Goal: Navigation & Orientation: Find specific page/section

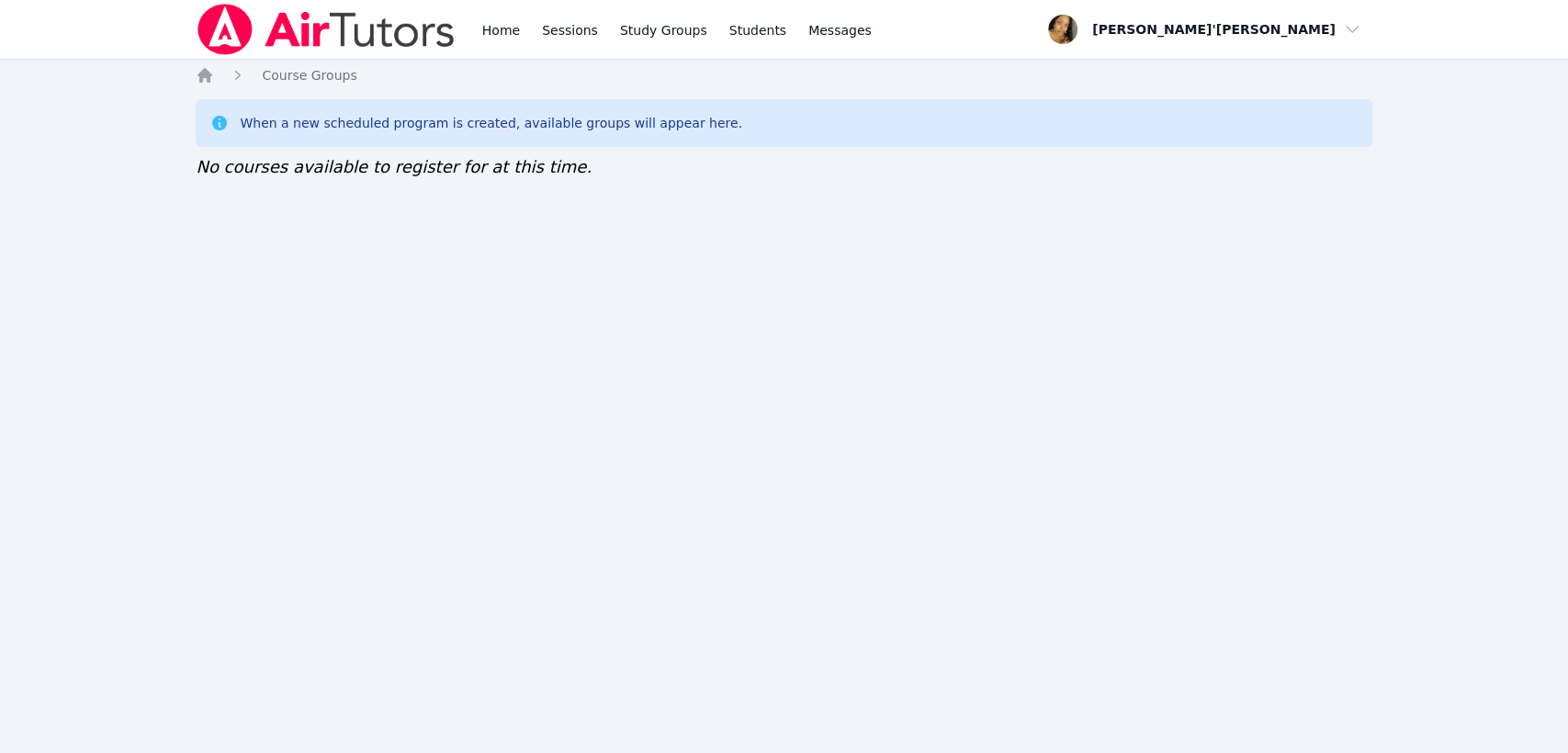
click at [515, 347] on div "Home Sessions Study Groups Students Messages Open user menu [PERSON_NAME]'[PERS…" at bounding box center [784, 376] width 1568 height 753
click at [521, 31] on link "Home" at bounding box center [501, 29] width 45 height 58
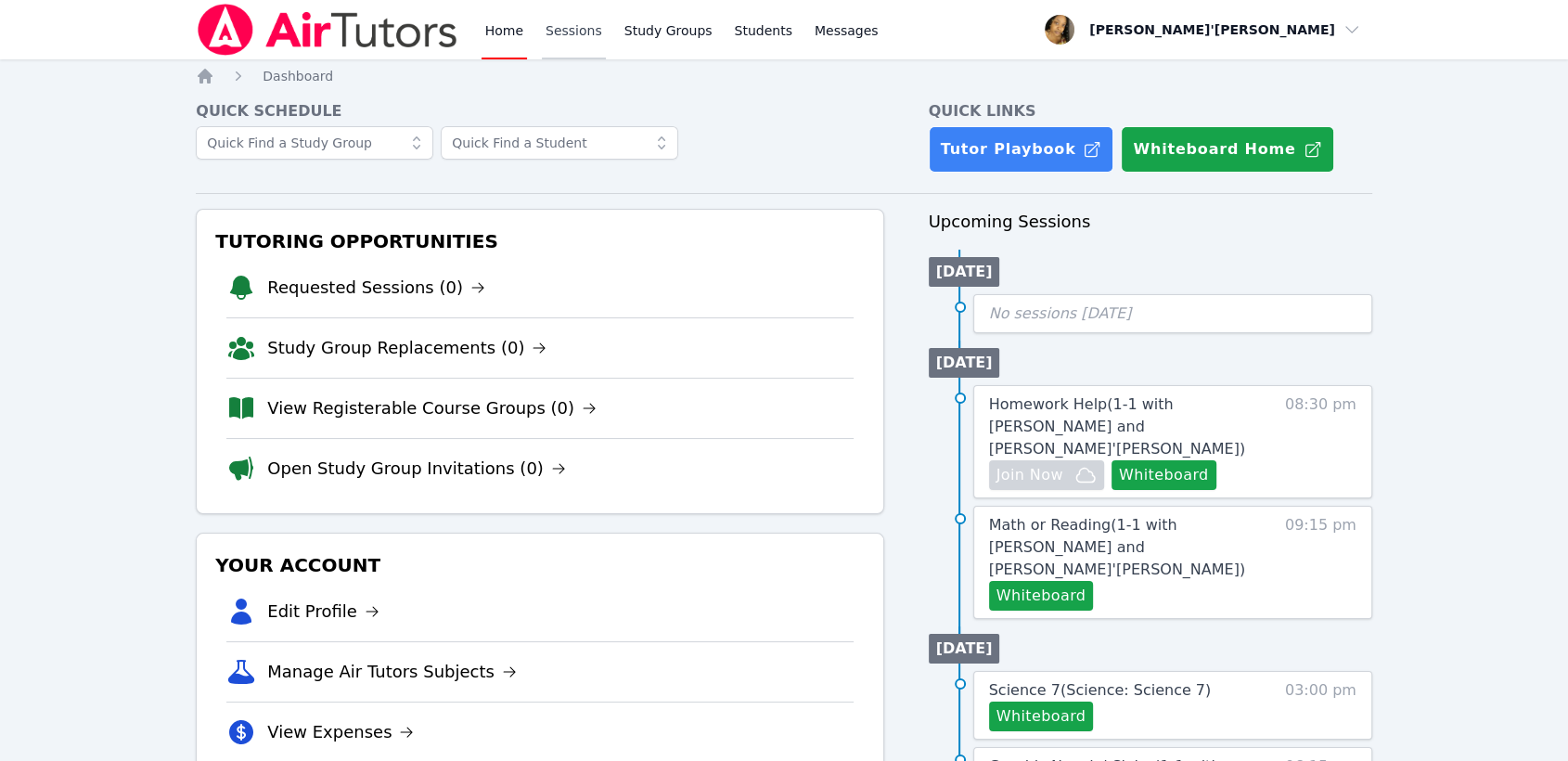
click at [557, 38] on link "Sessions" at bounding box center [574, 29] width 64 height 59
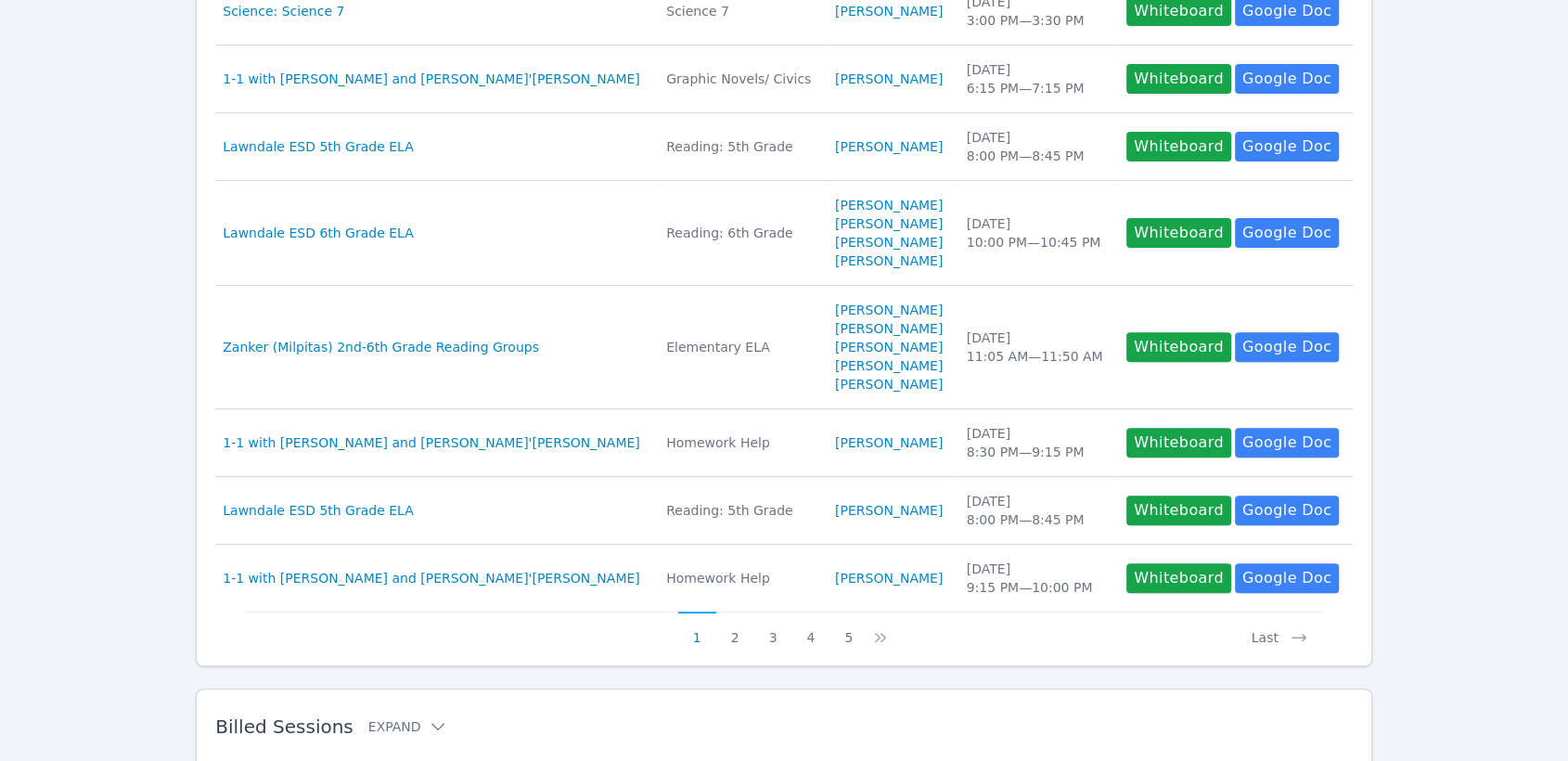
scroll to position [676, 0]
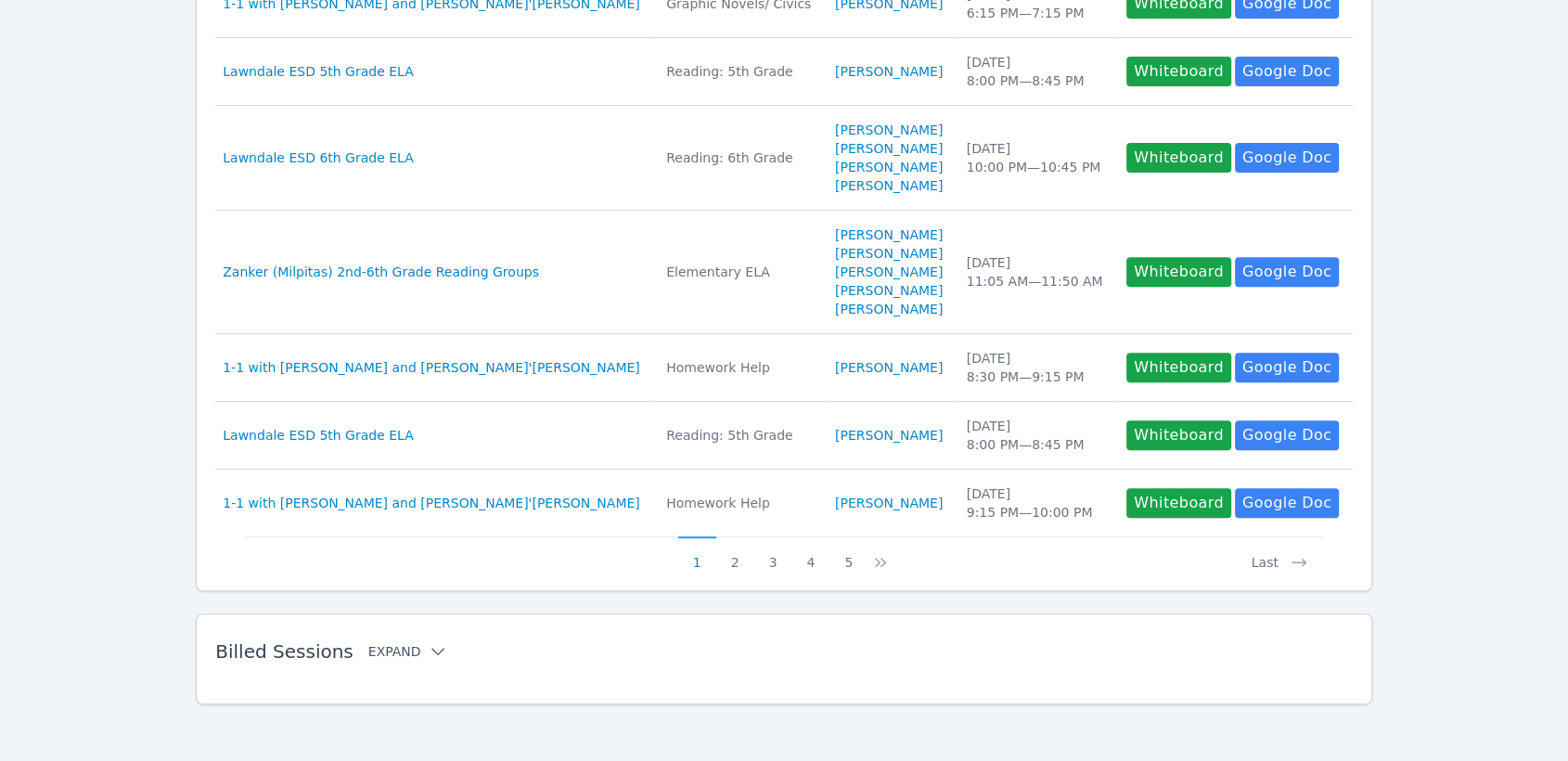
click at [405, 646] on button "Expand" at bounding box center [408, 651] width 79 height 19
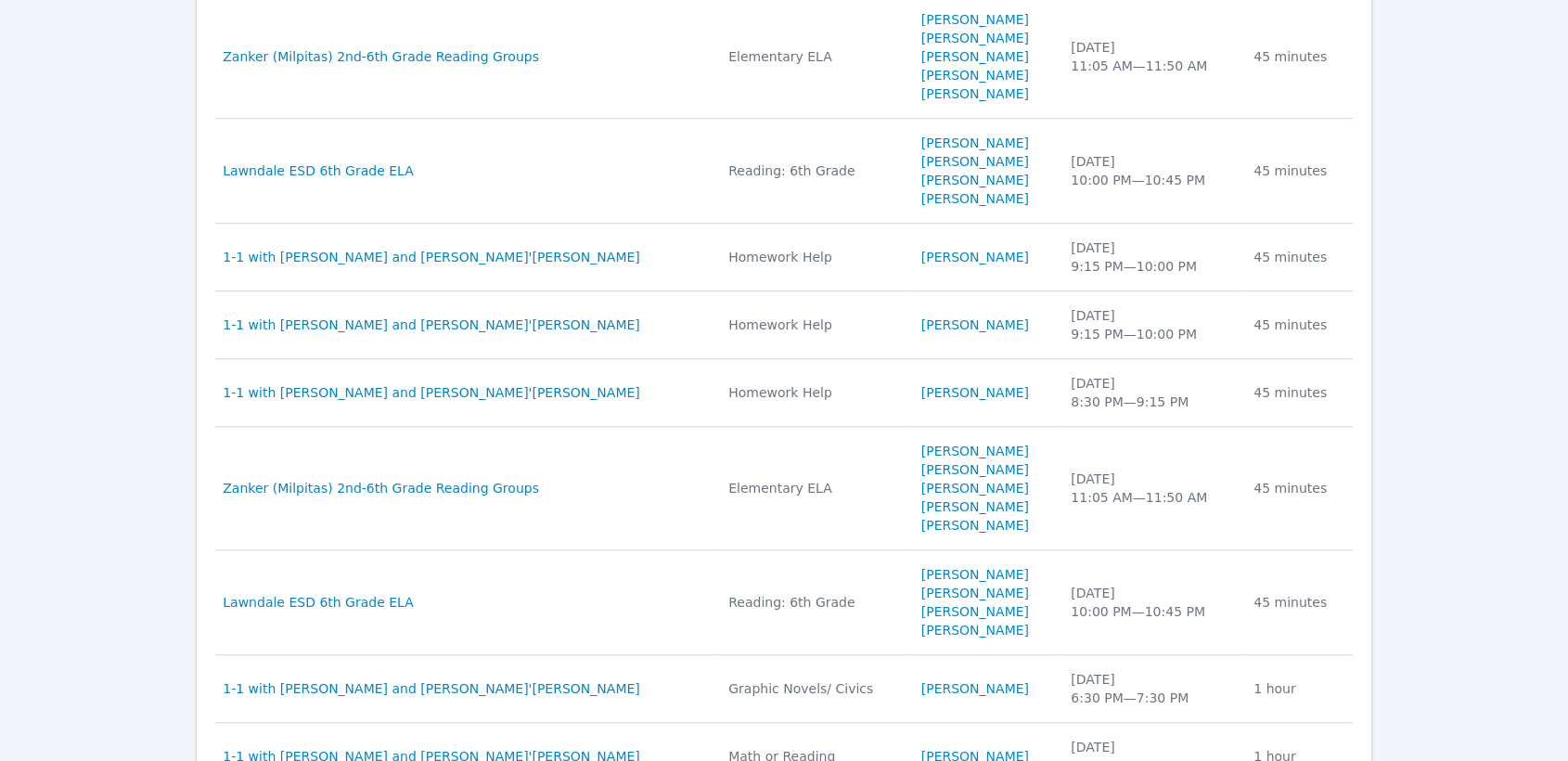
scroll to position [1604, 0]
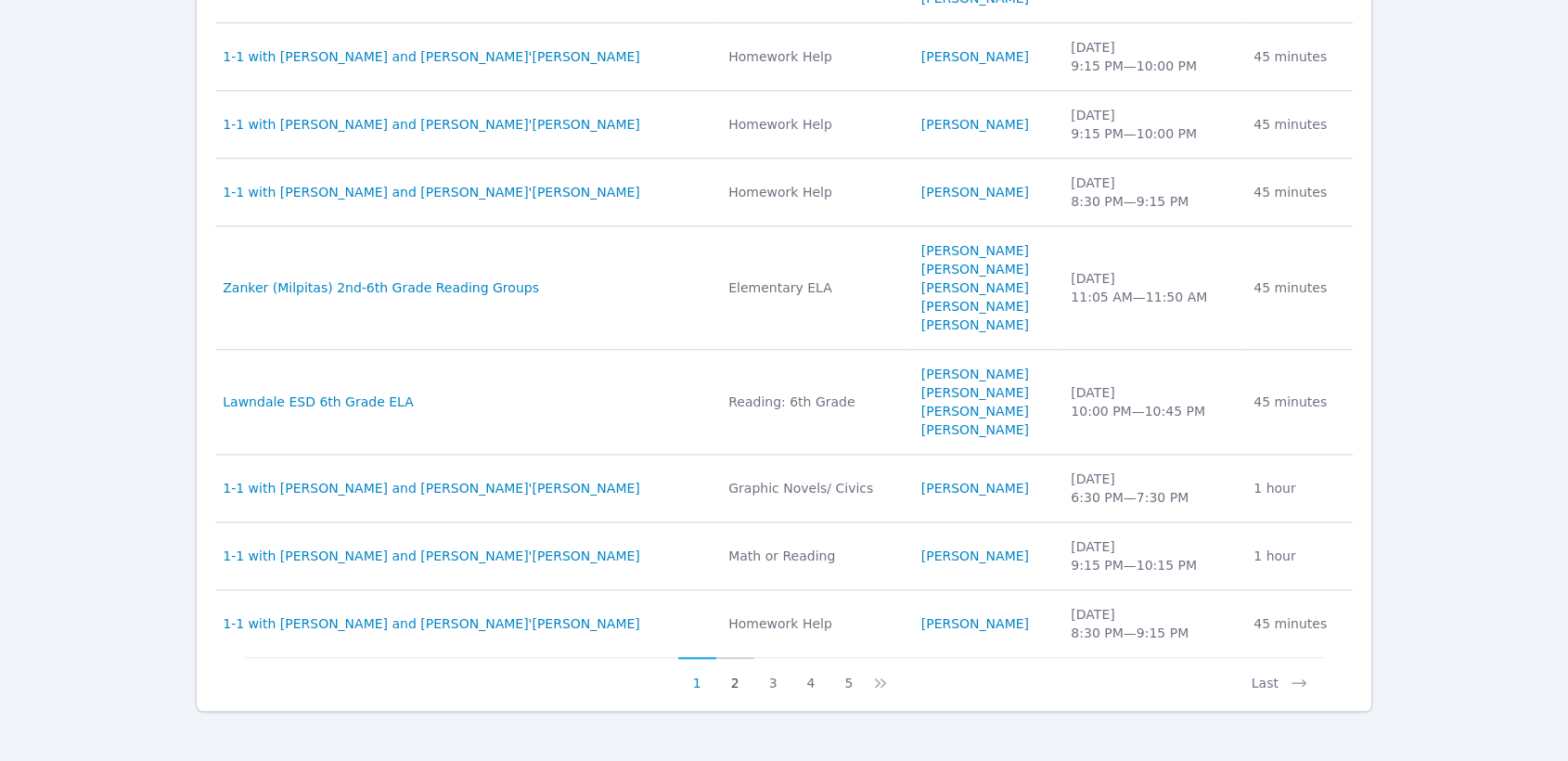
click at [733, 686] on button "2" at bounding box center [735, 675] width 38 height 36
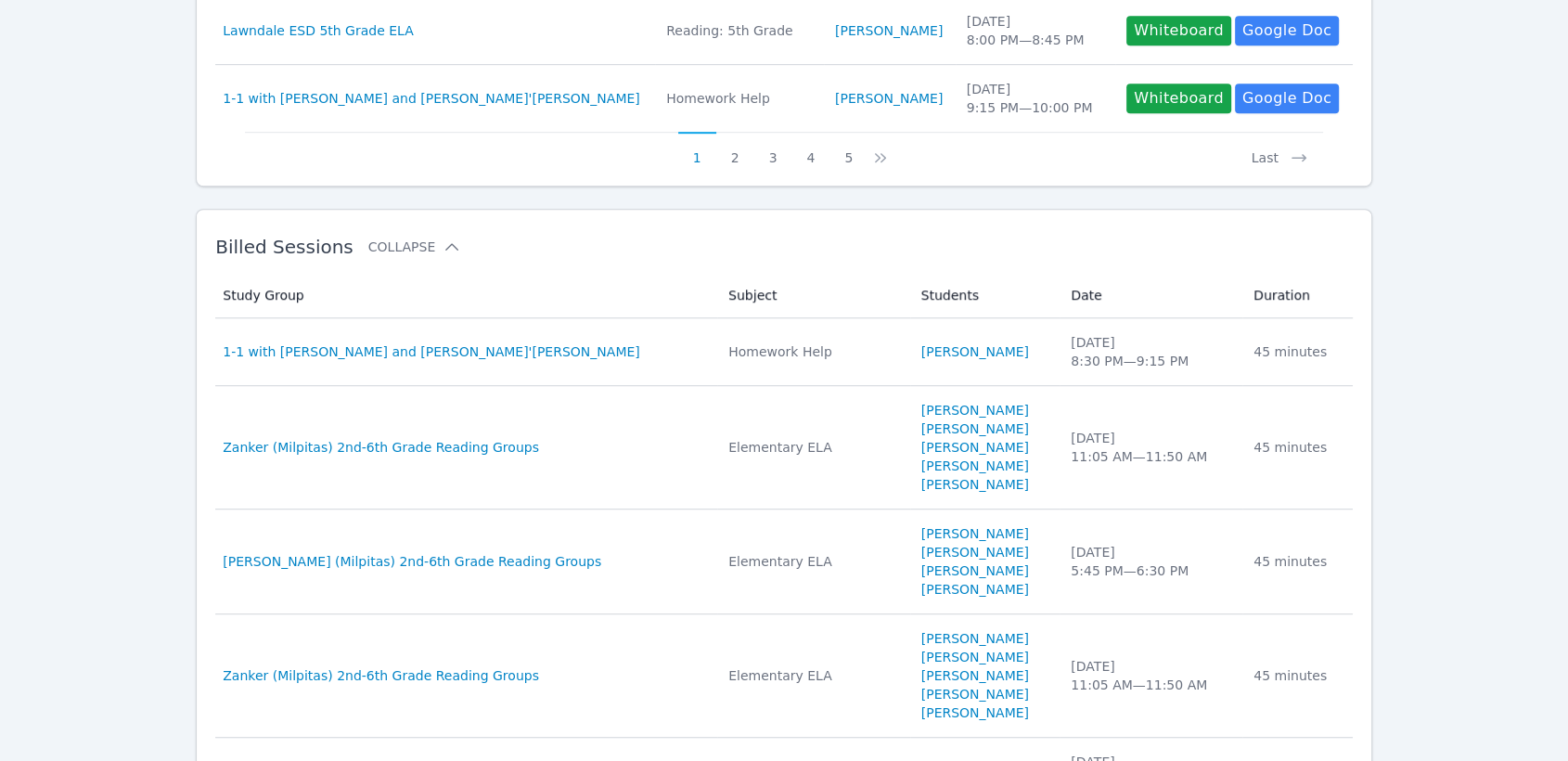
scroll to position [1058, 0]
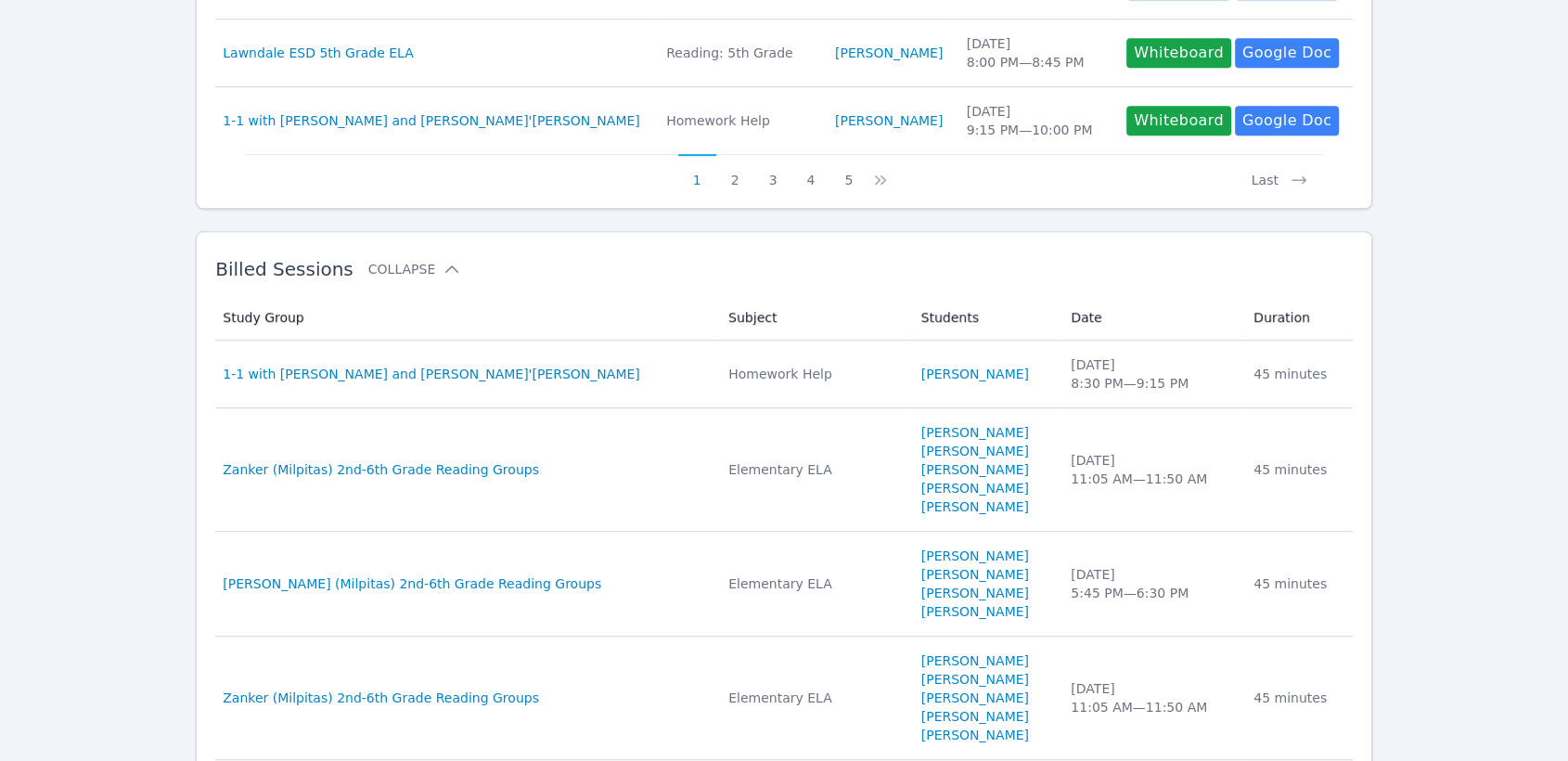
click at [1436, 370] on div "Home Sessions Study Groups Students Messages Open user menu [PERSON_NAME]'[PERS…" at bounding box center [784, 111] width 1568 height 2337
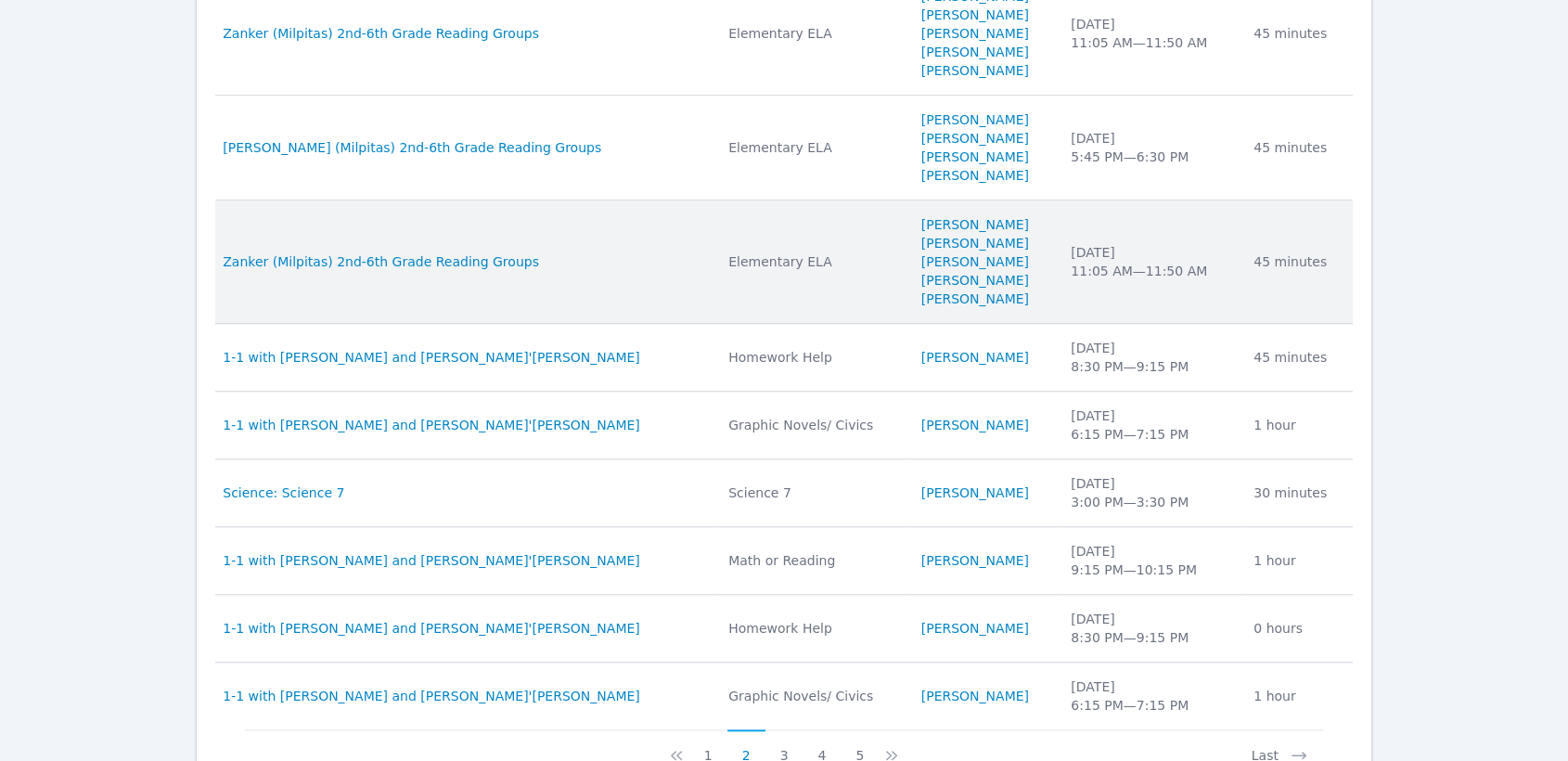
scroll to position [1574, 0]
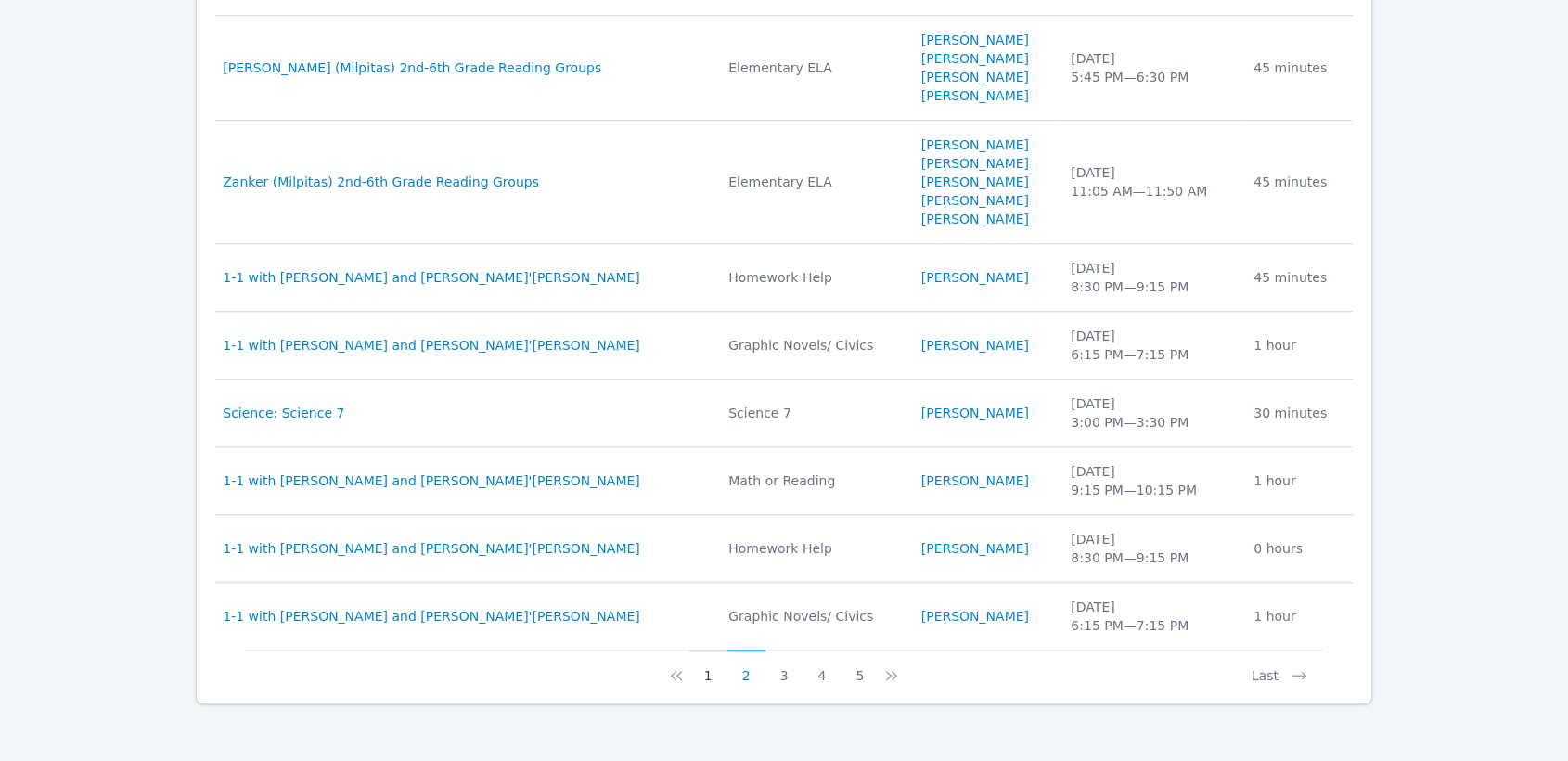
click at [710, 676] on button "1" at bounding box center [708, 667] width 38 height 36
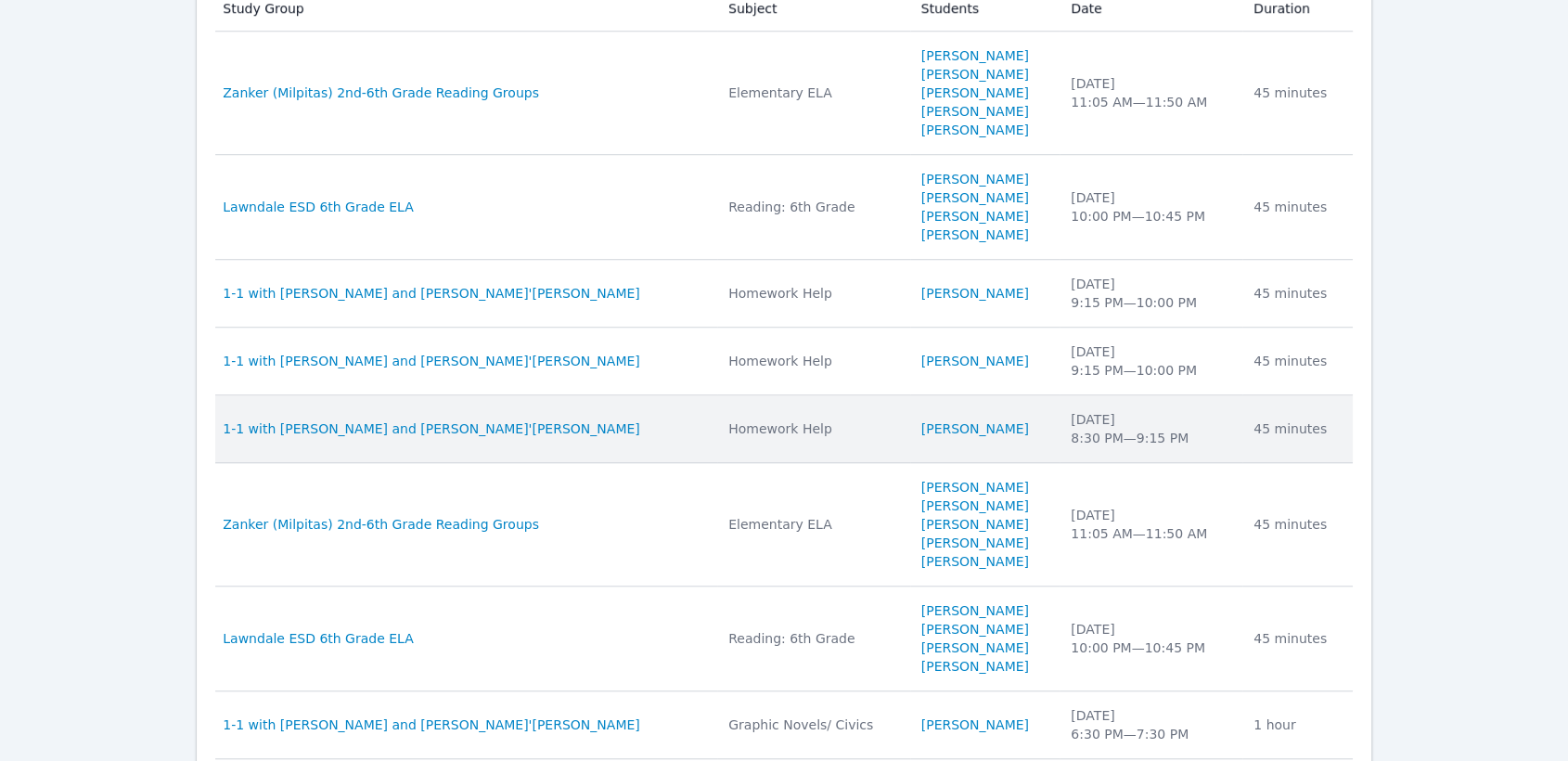
scroll to position [1264, 0]
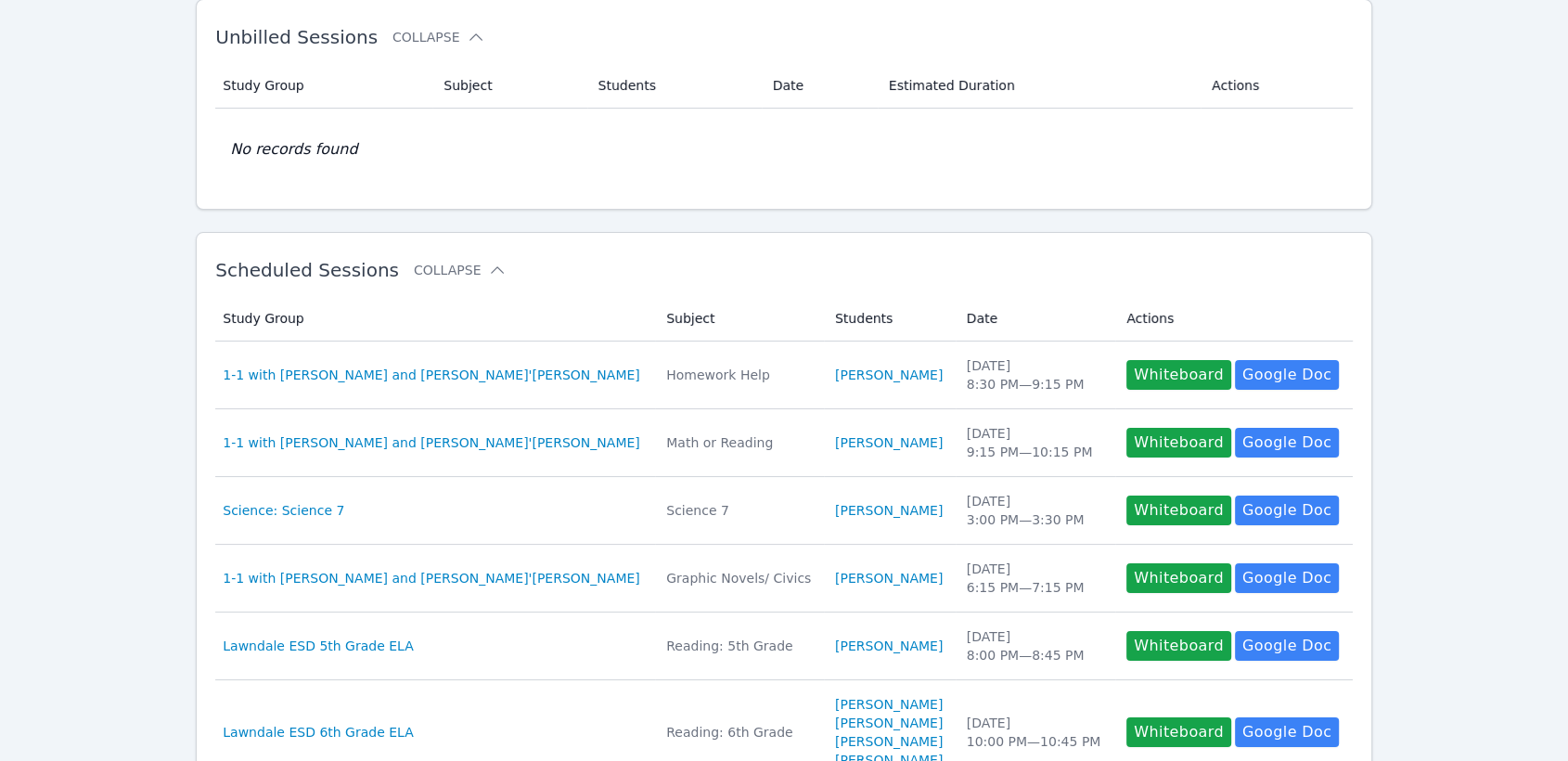
scroll to position [0, 0]
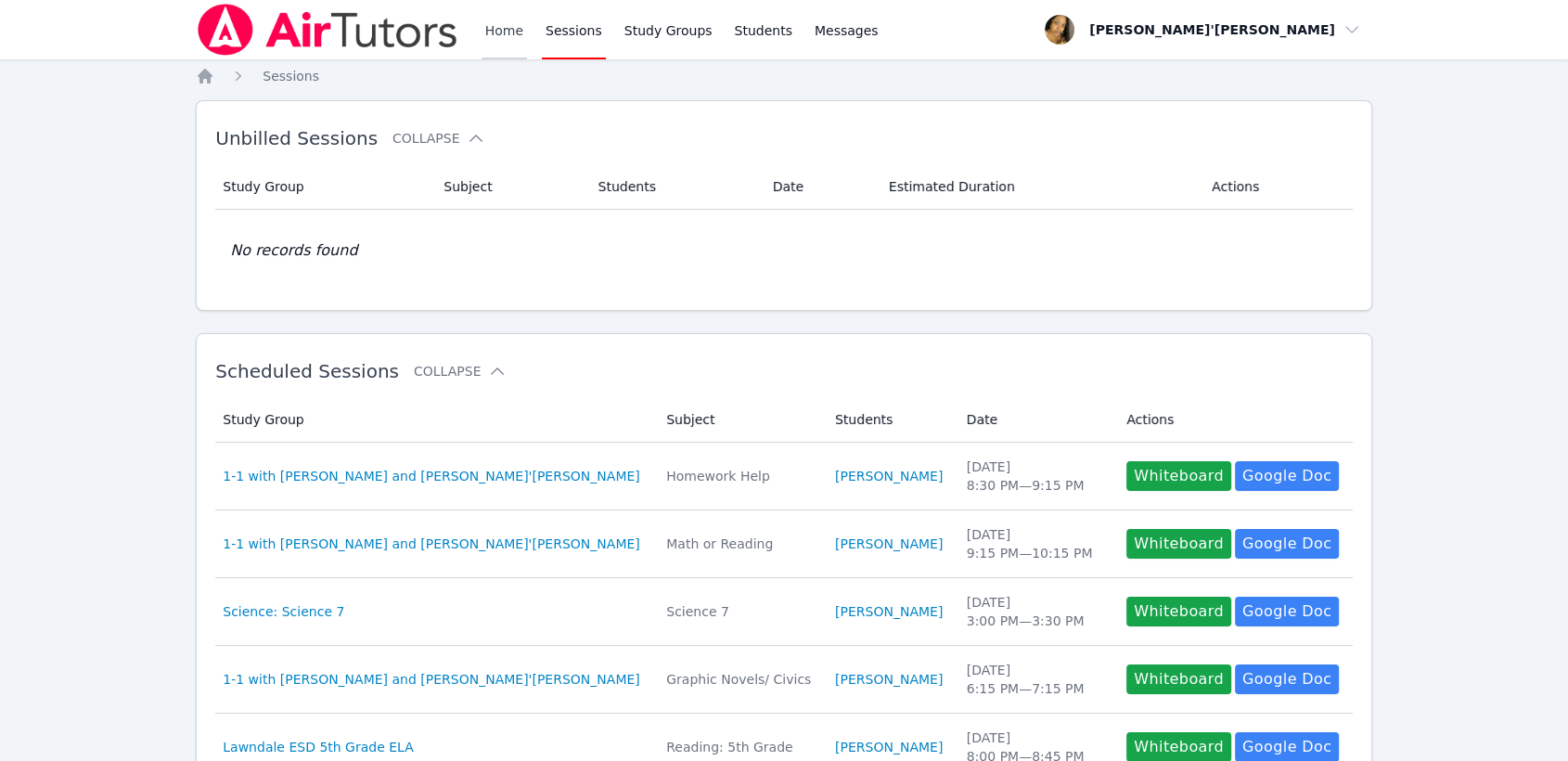
click at [523, 11] on link "Home" at bounding box center [504, 29] width 45 height 59
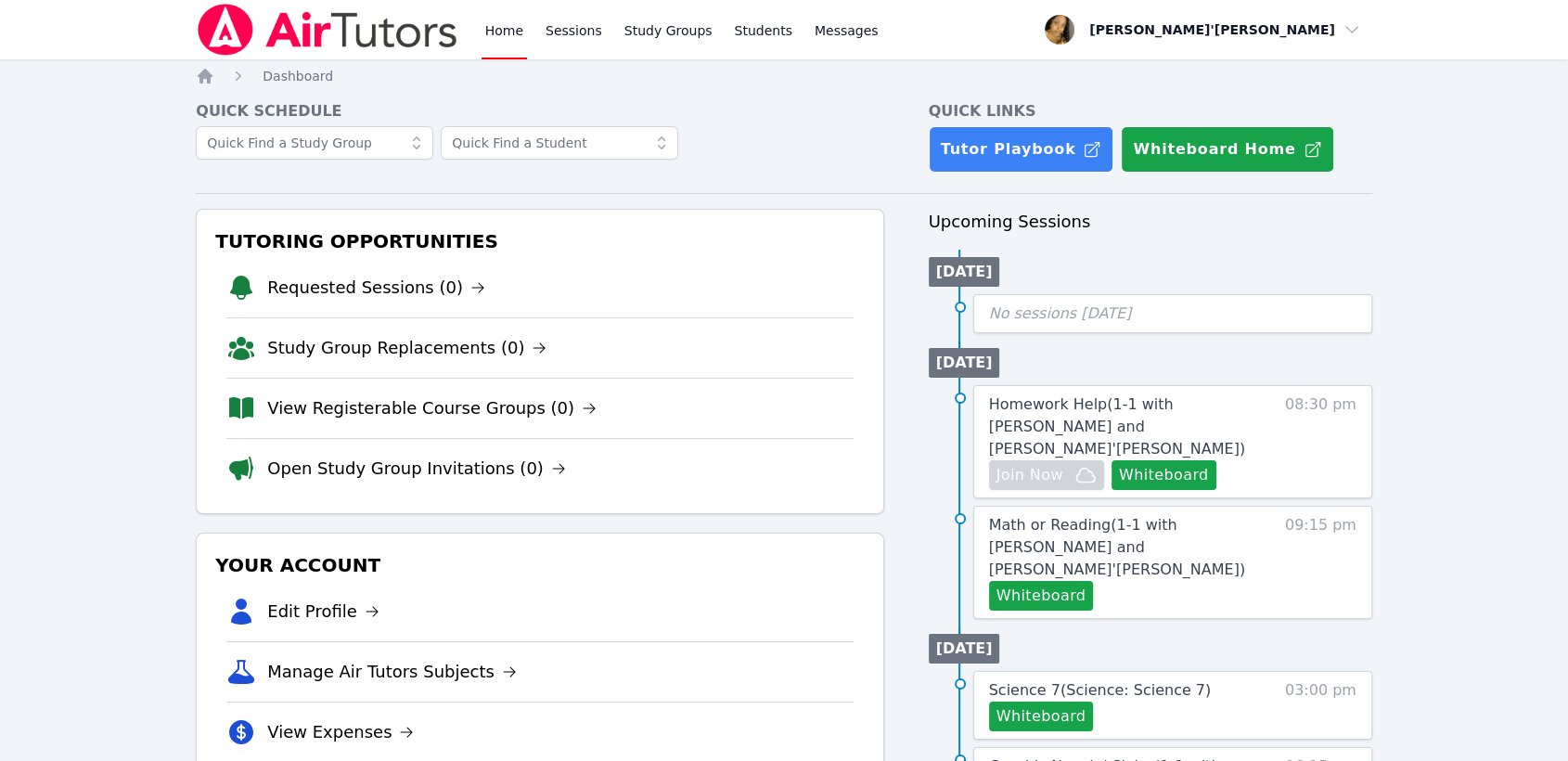
click at [214, 36] on img at bounding box center [327, 29] width 263 height 52
click at [326, 44] on img at bounding box center [327, 29] width 263 height 52
